Goal: Task Accomplishment & Management: Complete application form

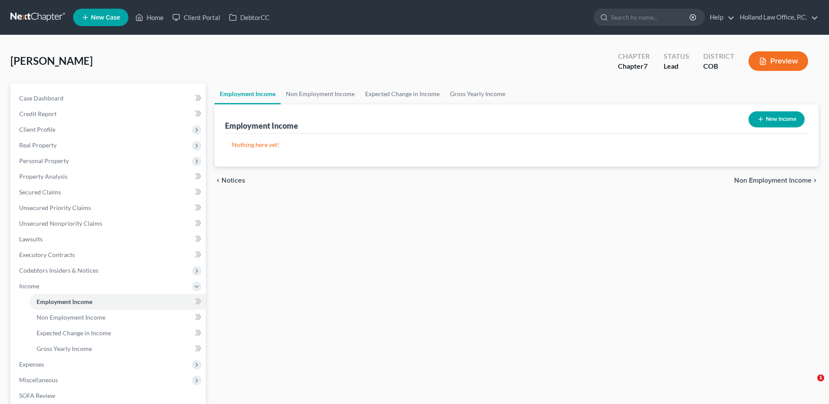
click at [145, 19] on link "Home" at bounding box center [149, 18] width 37 height 16
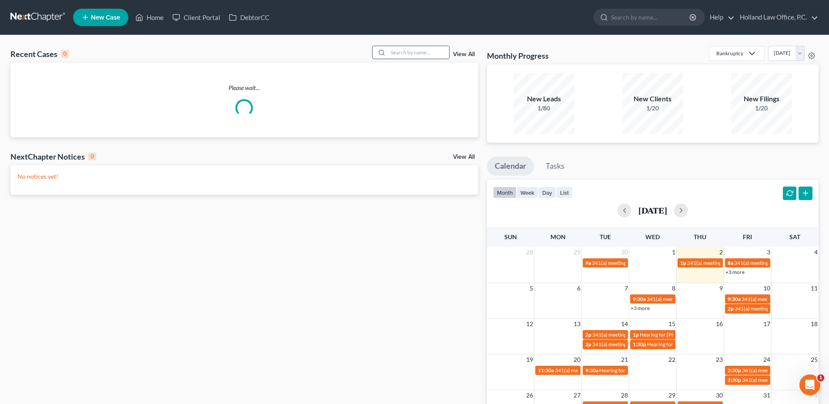
click at [438, 58] on input "search" at bounding box center [418, 52] width 61 height 13
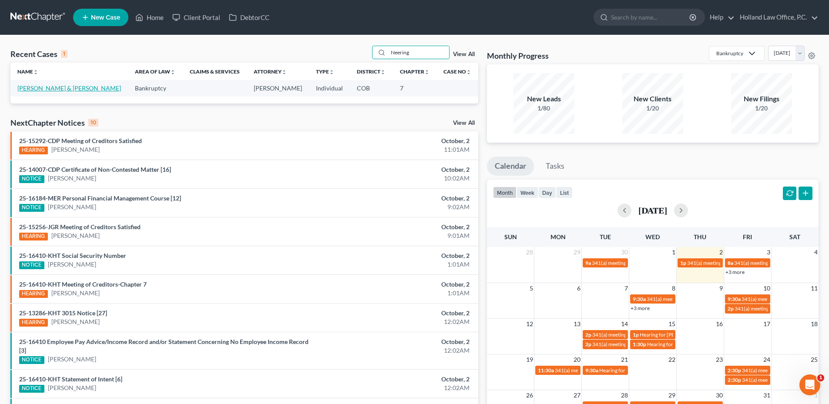
type input "Neering"
click at [54, 91] on link "[PERSON_NAME] & [PERSON_NAME]" at bounding box center [69, 87] width 104 height 7
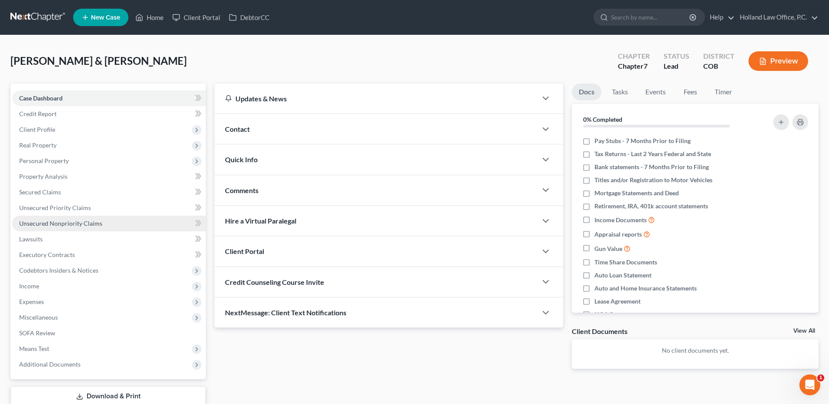
click at [77, 227] on span "Unsecured Nonpriority Claims" at bounding box center [60, 223] width 83 height 7
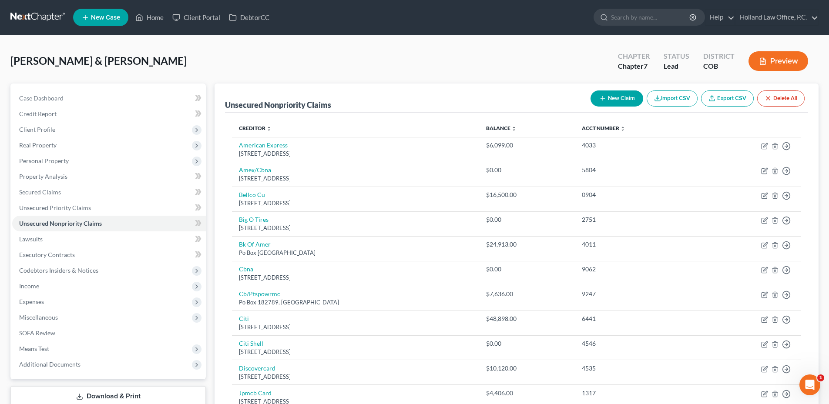
click at [49, 88] on div "Case Dashboard Payments Invoices Payments Payments Credit Report Client Profile…" at bounding box center [107, 232] width 195 height 296
click at [50, 99] on span "Case Dashboard" at bounding box center [41, 97] width 44 height 7
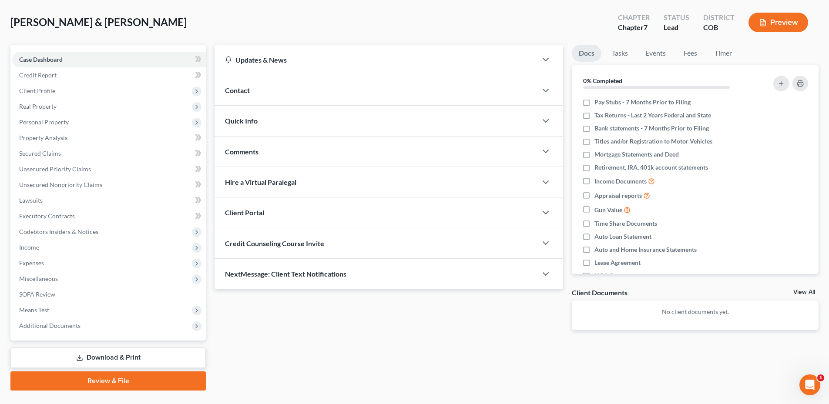
scroll to position [58, 0]
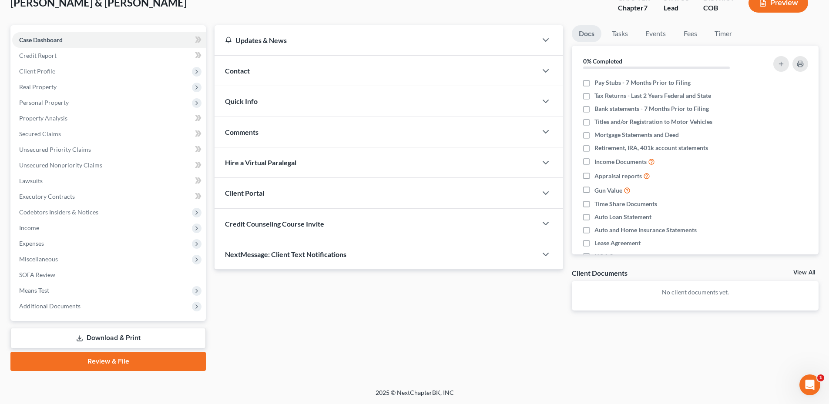
click at [258, 123] on div "Comments" at bounding box center [376, 132] width 323 height 30
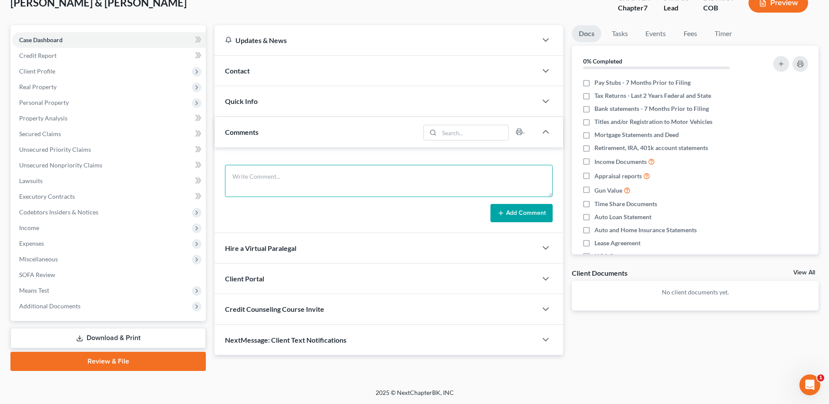
click at [267, 172] on textarea at bounding box center [389, 181] width 328 height 32
click at [349, 176] on textarea "Need to discuss the values for the 72 Cutlass and the 74 F250 $24,200." at bounding box center [389, 181] width 328 height 32
click at [350, 177] on textarea "Need to discuss the values for the 72 Cutlass and the 74 F250 $24,200." at bounding box center [389, 181] width 328 height 32
click at [447, 178] on textarea "Need to discuss the values for the 72 Cutlass $24,000 and the 74 F250 $24,200." at bounding box center [389, 181] width 328 height 32
type textarea "Need to discuss the values for the 72 Cutlass $24,000 and the 74 F250 $24,200."
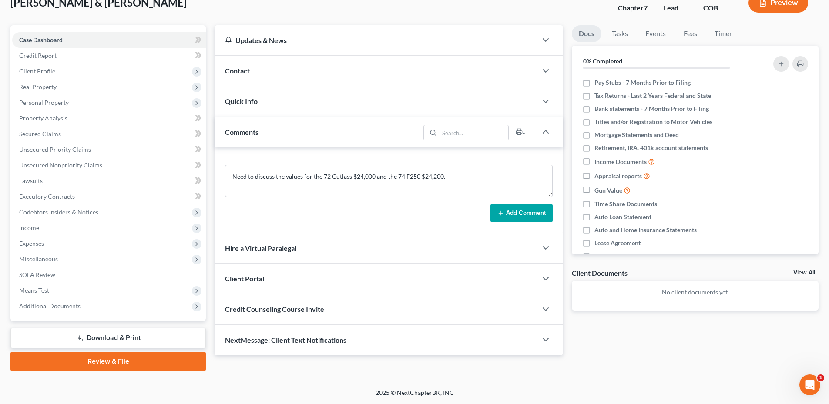
click at [530, 214] on button "Add Comment" at bounding box center [522, 213] width 62 height 18
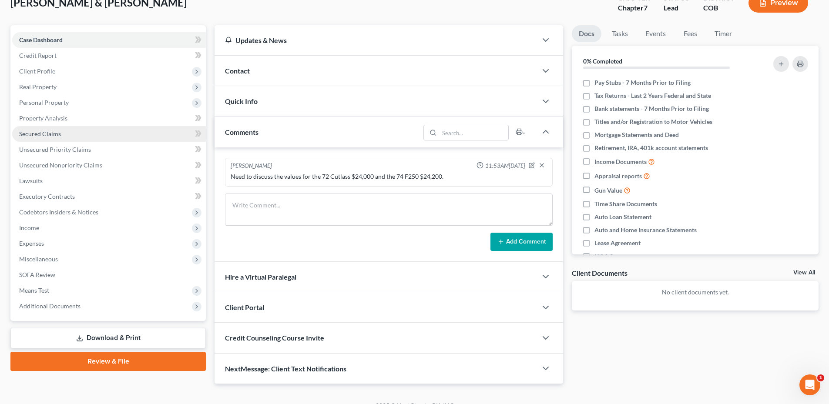
drag, startPoint x: 48, startPoint y: 135, endPoint x: 54, endPoint y: 138, distance: 6.6
click at [48, 135] on span "Secured Claims" at bounding box center [40, 133] width 42 height 7
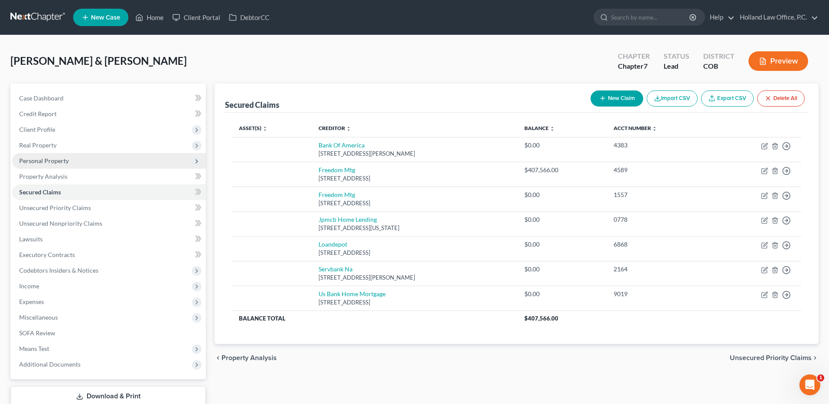
click at [50, 162] on span "Personal Property" at bounding box center [44, 160] width 50 height 7
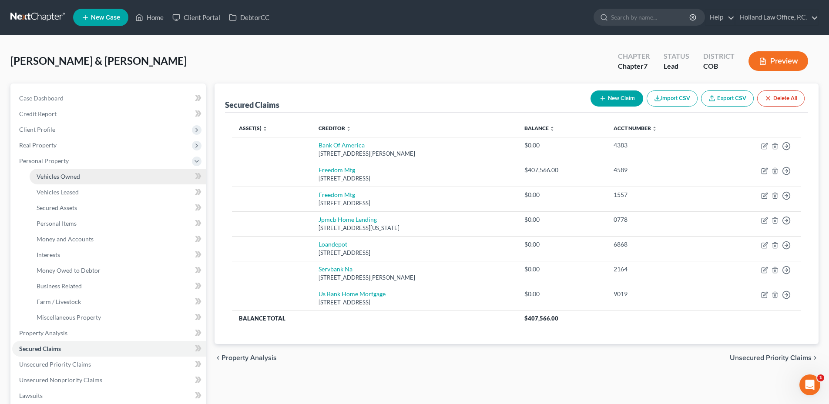
click at [55, 174] on span "Vehicles Owned" at bounding box center [59, 176] width 44 height 7
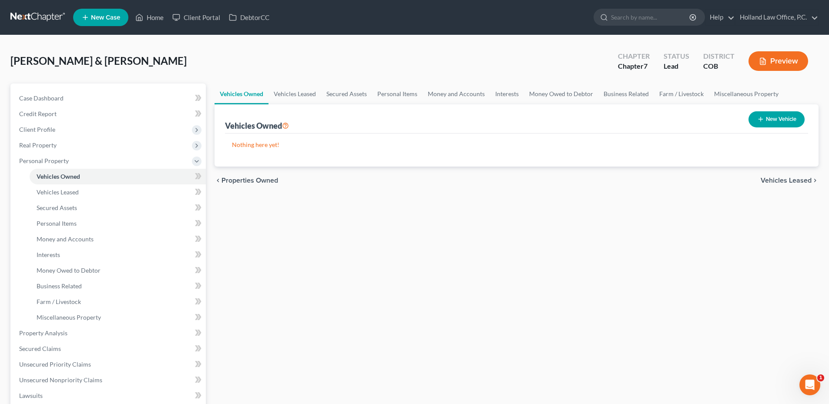
drag, startPoint x: 757, startPoint y: 129, endPoint x: 760, endPoint y: 125, distance: 4.9
click at [757, 128] on div "New Vehicle" at bounding box center [776, 119] width 63 height 23
click at [764, 124] on button "New Vehicle" at bounding box center [777, 119] width 56 height 16
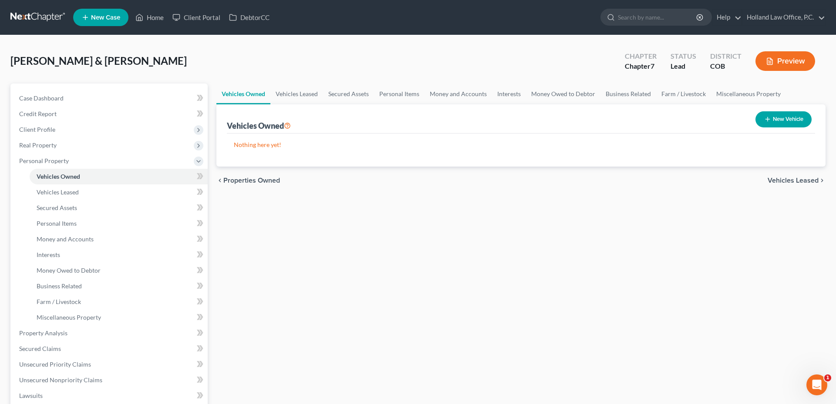
select select "0"
select select "2"
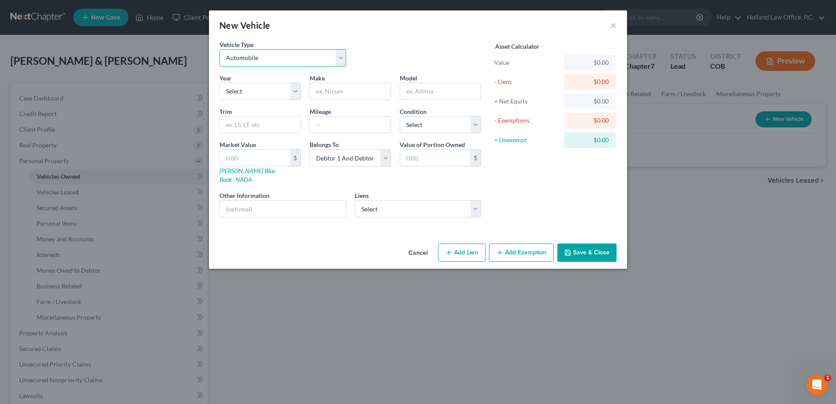
click at [255, 58] on select "Select Automobile Truck Trailer Watercraft Aircraft Motor Home Atv Other Vehicle" at bounding box center [282, 57] width 127 height 17
click at [262, 62] on select "Select Automobile Truck Trailer Watercraft Aircraft Motor Home Atv Other Vehicle" at bounding box center [282, 57] width 127 height 17
click at [250, 88] on select "Select 2026 2025 2024 2023 2022 2021 2020 2019 2018 2017 2016 2015 2014 2013 20…" at bounding box center [259, 91] width 81 height 17
select select "54"
click at [219, 83] on select "Select 2026 2025 2024 2023 2022 2021 2020 2019 2018 2017 2016 2015 2014 2013 20…" at bounding box center [259, 91] width 81 height 17
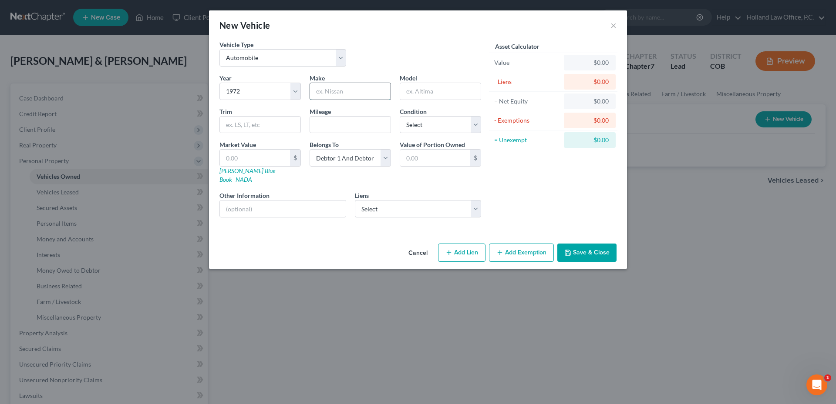
click at [342, 86] on input "text" at bounding box center [350, 91] width 81 height 17
type input "Oldmobile"
type input "Cutlass"
click at [350, 91] on input "Oldmobile" at bounding box center [350, 91] width 81 height 17
click at [336, 90] on input "Oldmobile" at bounding box center [350, 91] width 81 height 17
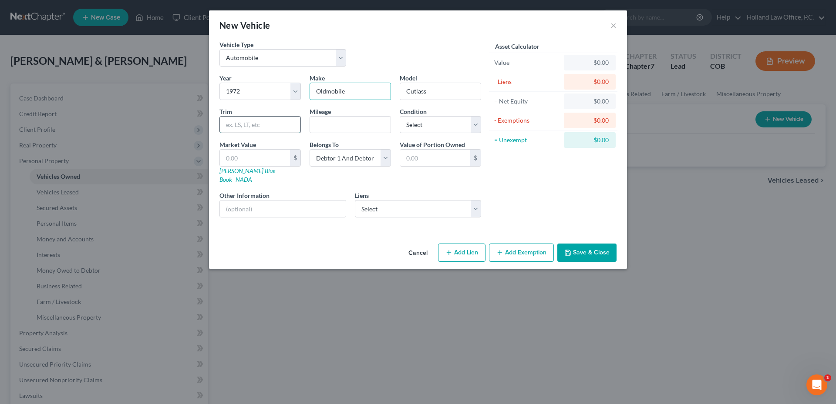
click at [249, 125] on input "text" at bounding box center [260, 125] width 81 height 17
click at [372, 121] on input "text" at bounding box center [350, 125] width 81 height 17
click at [432, 122] on select "Select Excellent Very Good Good Fair Poor" at bounding box center [440, 124] width 81 height 17
select select "3"
click at [400, 116] on select "Select Excellent Very Good Good Fair Poor" at bounding box center [440, 124] width 81 height 17
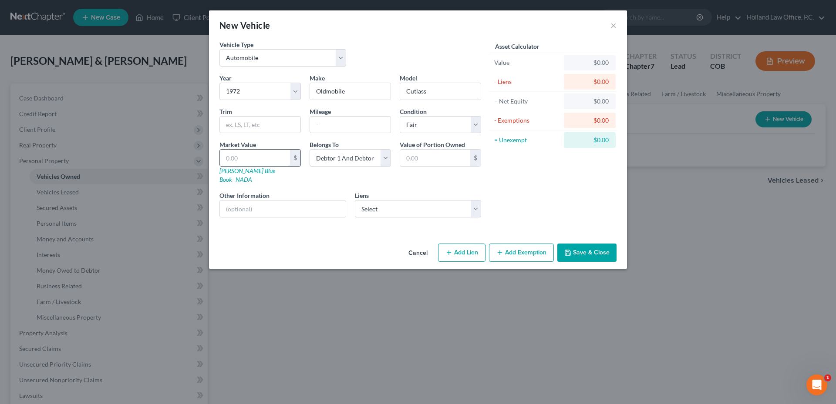
click at [267, 160] on input "text" at bounding box center [255, 158] width 70 height 17
type input "2"
type input "2.00"
type input "24"
type input "24.00"
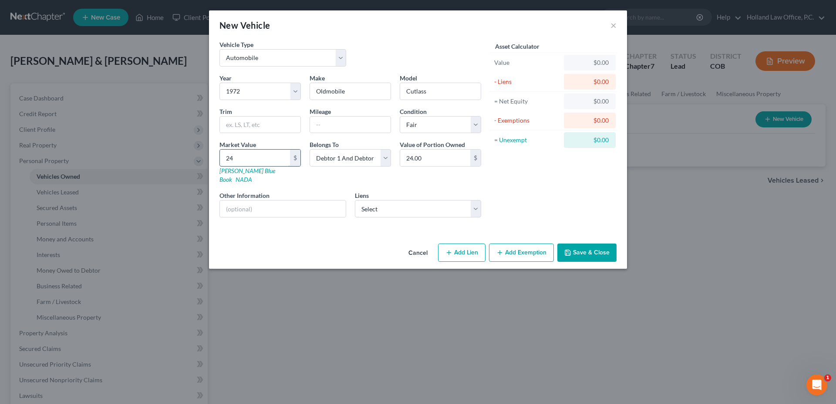
type input "240"
type input "240.00"
type input "2400"
type input "2,400.00"
type input "2,4000"
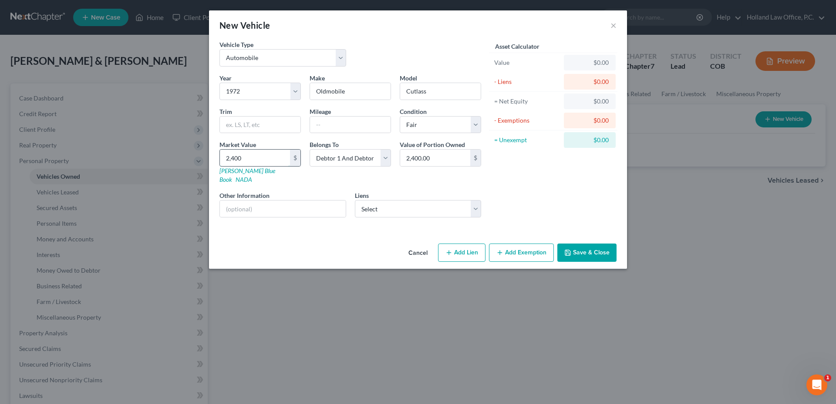
type input "24,000.00"
click at [516, 246] on button "Add Exemption" at bounding box center [521, 253] width 65 height 18
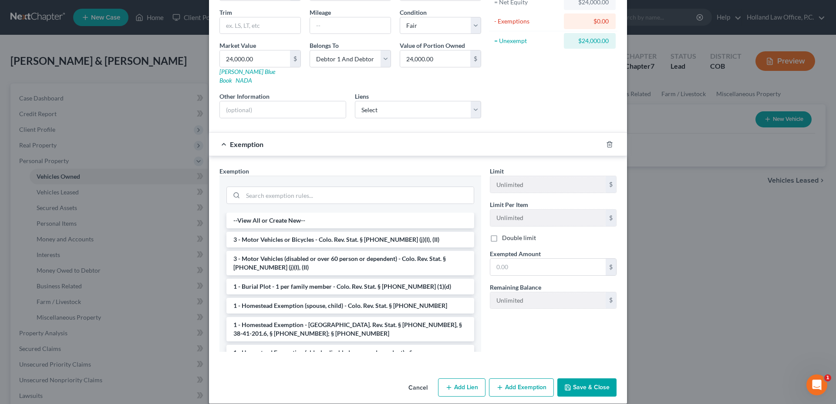
scroll to position [101, 0]
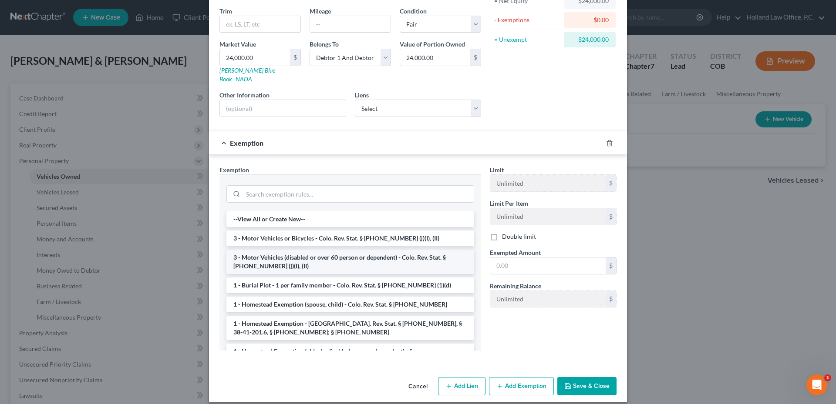
click at [323, 250] on li "3 - Motor Vehicles (disabled or over 60 person or dependent) - Colo. Rev. Stat.…" at bounding box center [350, 262] width 248 height 24
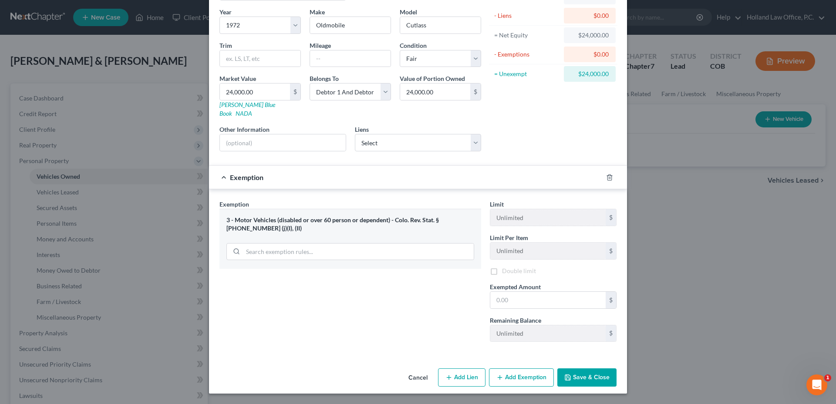
scroll to position [59, 0]
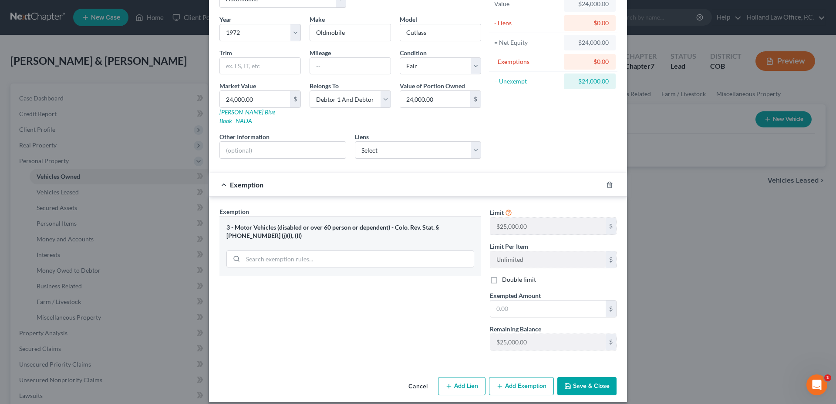
click at [502, 276] on label "Double limit" at bounding box center [519, 280] width 34 height 9
click at [505, 276] on input "Double limit" at bounding box center [508, 279] width 6 height 6
checkbox input "true"
click at [526, 309] on div "$" at bounding box center [553, 308] width 127 height 17
click at [523, 301] on input "text" at bounding box center [547, 309] width 115 height 17
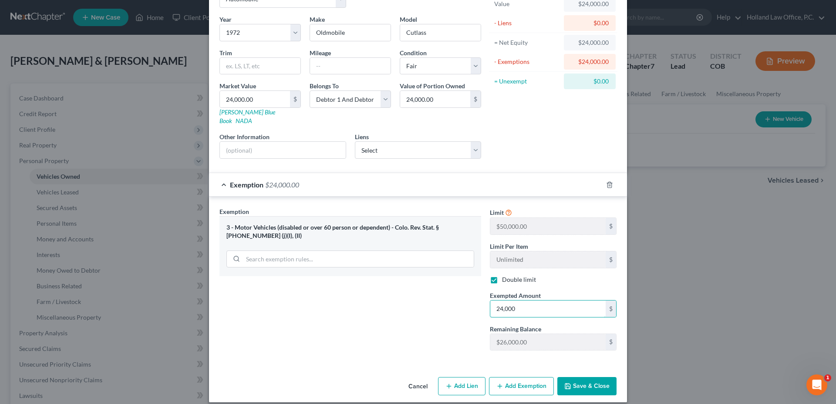
type input "24,000"
click at [585, 380] on button "Save & Close" at bounding box center [586, 386] width 59 height 18
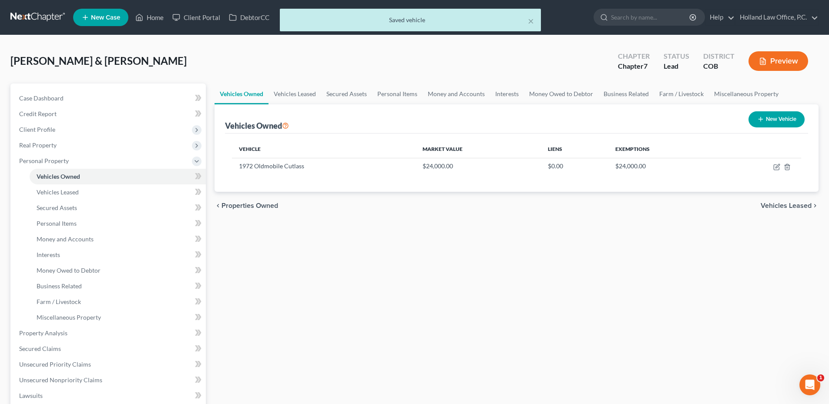
click at [783, 119] on button "New Vehicle" at bounding box center [777, 119] width 56 height 16
select select "0"
select select "2"
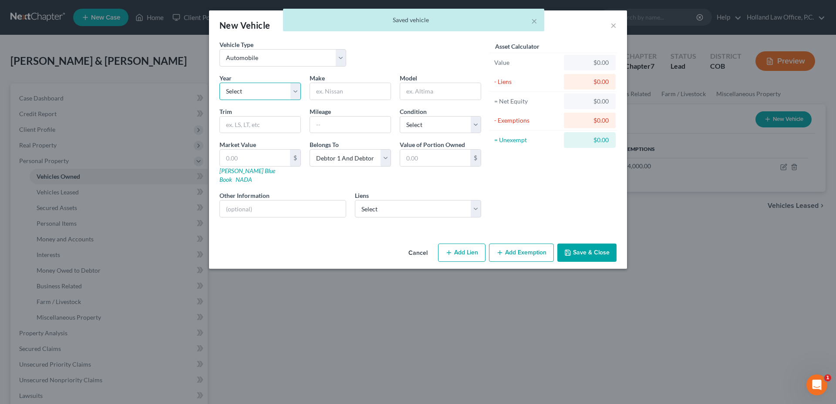
click at [259, 91] on select "Select 2026 2025 2024 2023 2022 2021 2020 2019 2018 2017 2016 2015 2014 2013 20…" at bounding box center [259, 91] width 81 height 17
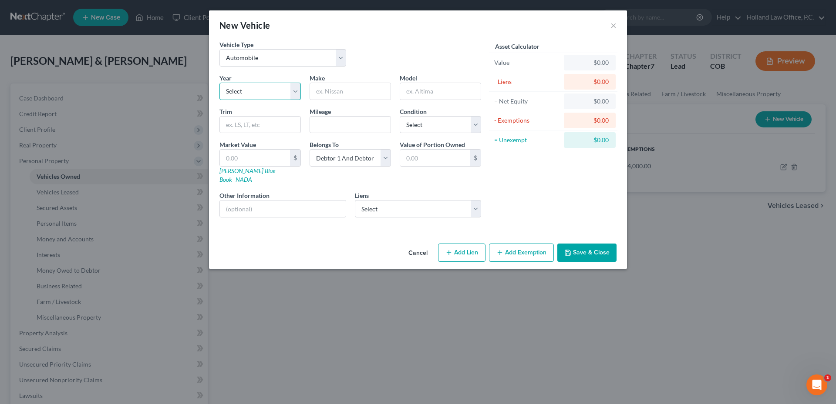
select select "52"
click at [219, 83] on select "Select 2026 2025 2024 2023 2022 2021 2020 2019 2018 2017 2016 2015 2014 2013 20…" at bounding box center [259, 91] width 81 height 17
click at [338, 84] on input "text" at bounding box center [350, 91] width 81 height 17
type input "Ford"
type input "F250"
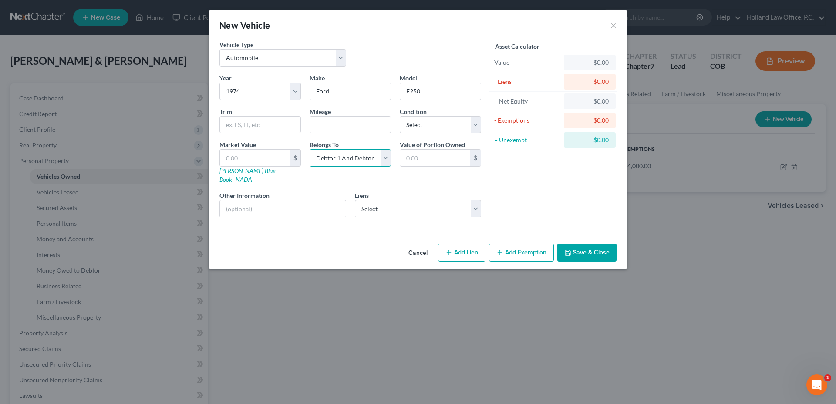
click at [340, 153] on select "Select Debtor 1 Only Debtor 2 Only Debtor 1 And Debtor 2 Only At Least One Of T…" at bounding box center [349, 157] width 81 height 17
click at [446, 118] on select "Select Excellent Very Good Good Fair Poor" at bounding box center [440, 124] width 81 height 17
select select "2"
click at [400, 116] on select "Select Excellent Very Good Good Fair Poor" at bounding box center [440, 124] width 81 height 17
click at [262, 156] on input "text" at bounding box center [255, 158] width 70 height 17
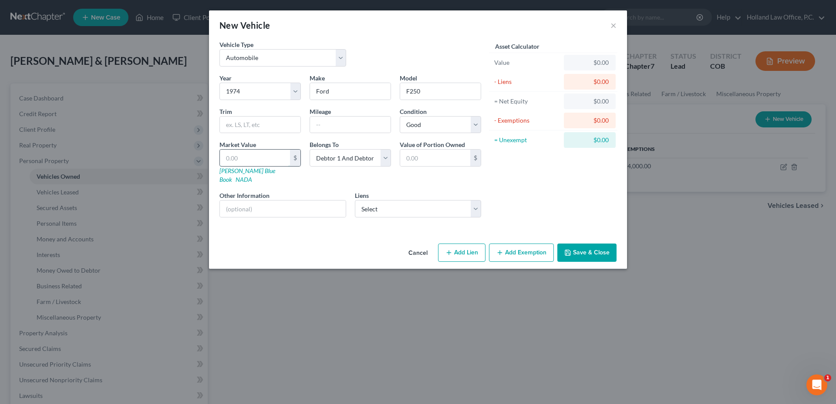
type input "2"
type input "2.00"
